Goal: Information Seeking & Learning: Check status

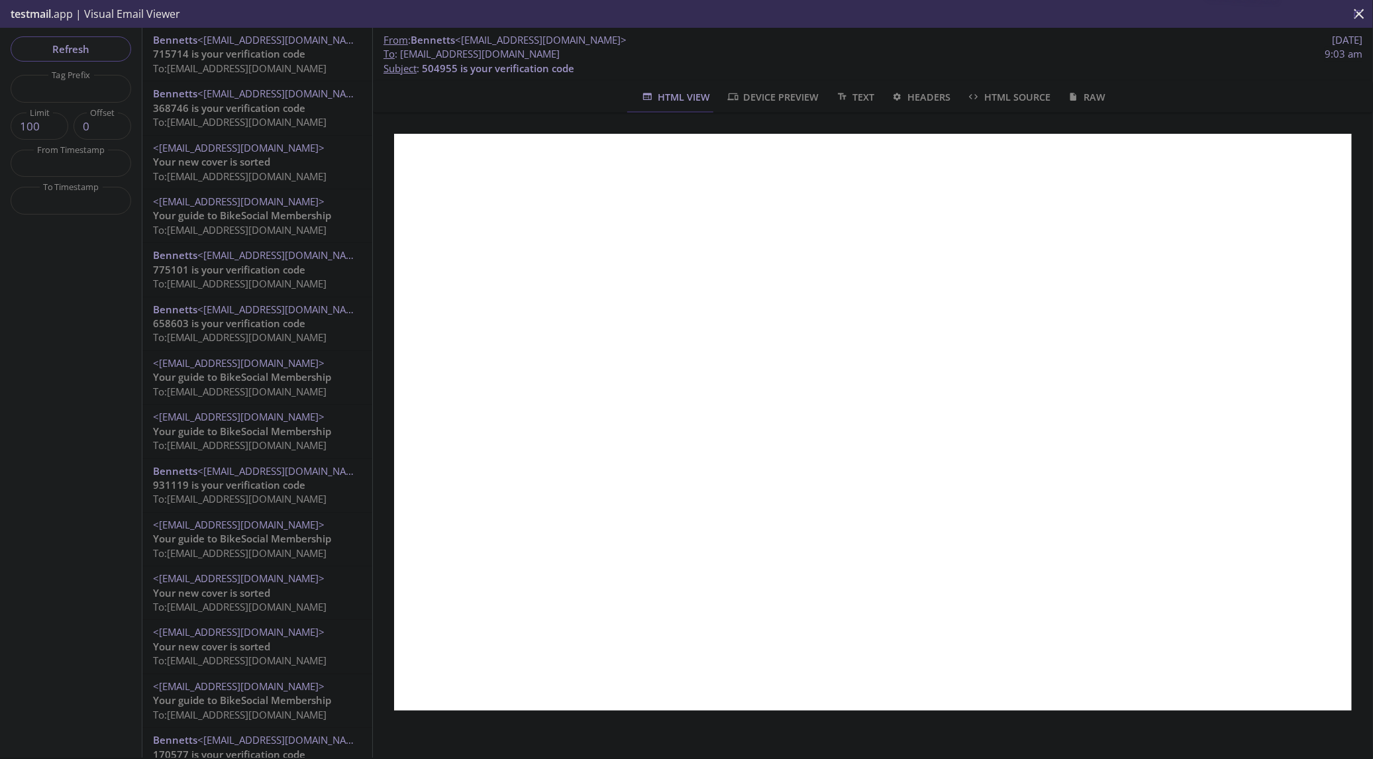
click at [227, 62] on span "To: [EMAIL_ADDRESS][DOMAIN_NAME]" at bounding box center [240, 68] width 174 height 13
click at [91, 54] on span "Refresh" at bounding box center [70, 48] width 99 height 17
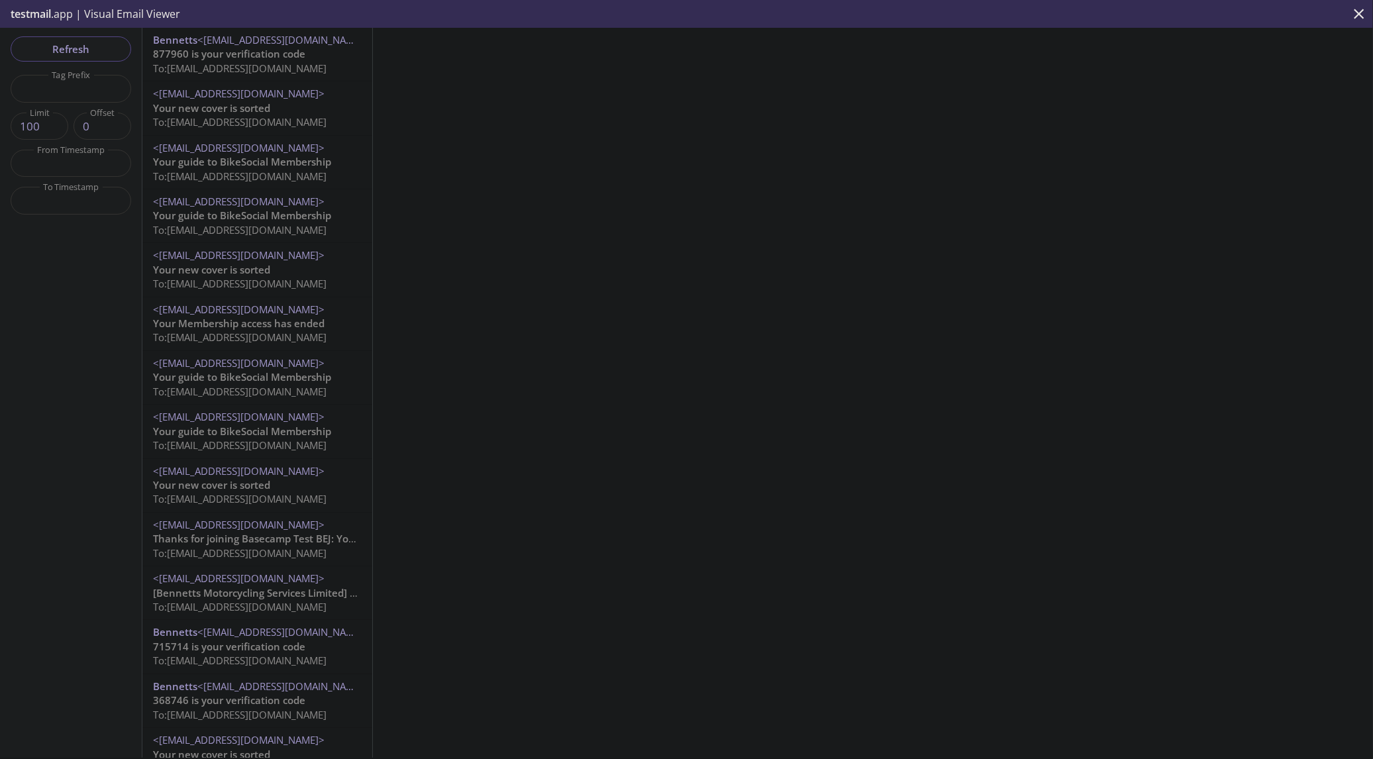
click at [212, 162] on span "Your guide to BikeSocial Membership" at bounding box center [242, 161] width 178 height 13
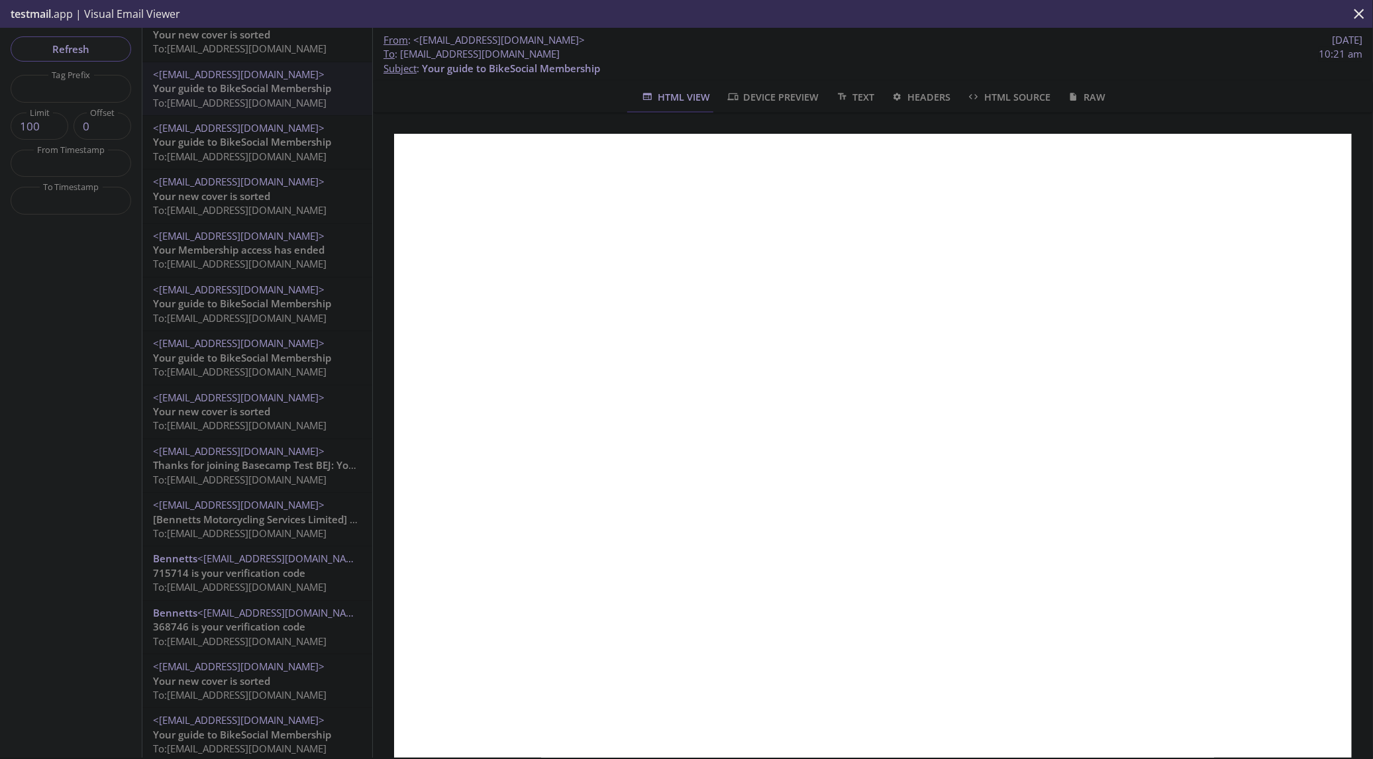
scroll to position [147, 0]
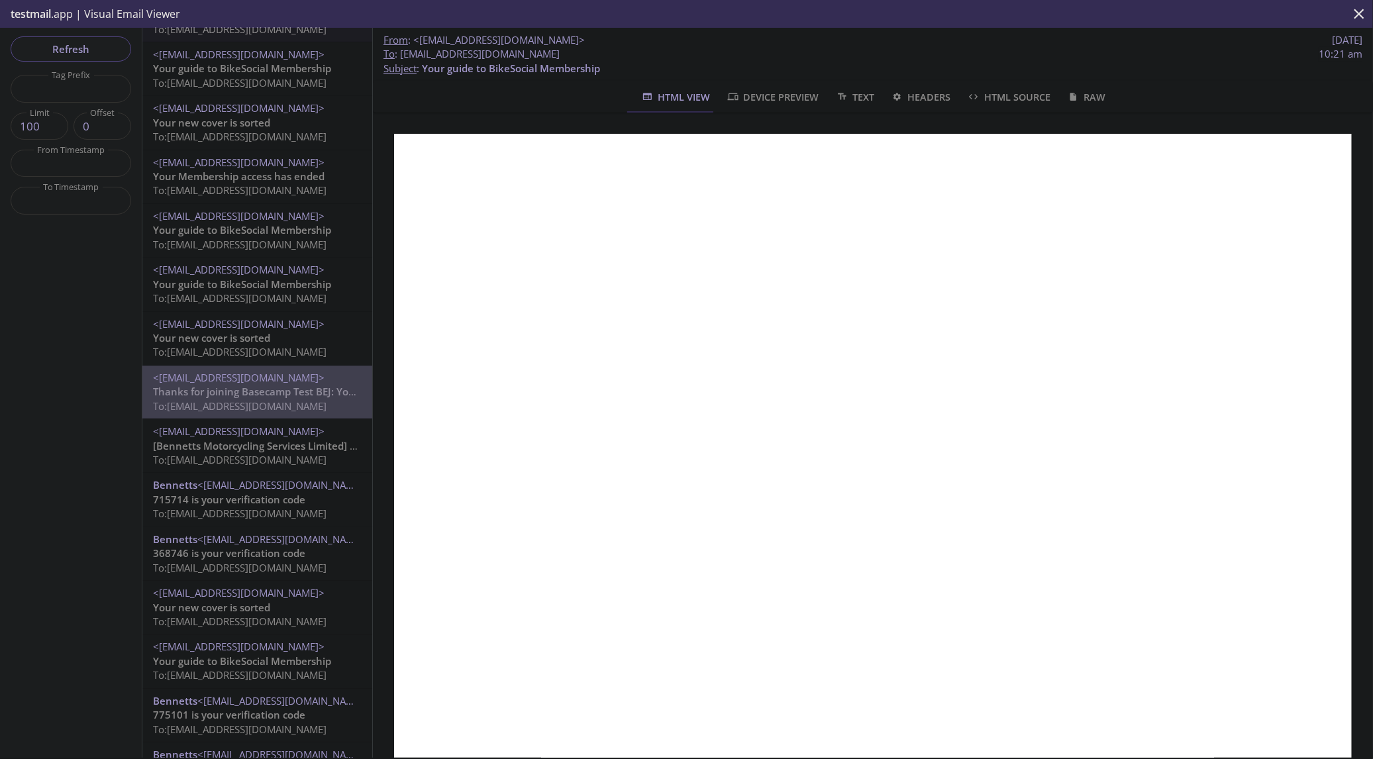
click at [260, 392] on span "Thanks for joining Basecamp Test BEJ: Your Order Confirmation" at bounding box center [304, 391] width 303 height 13
